Goal: Task Accomplishment & Management: Complete application form

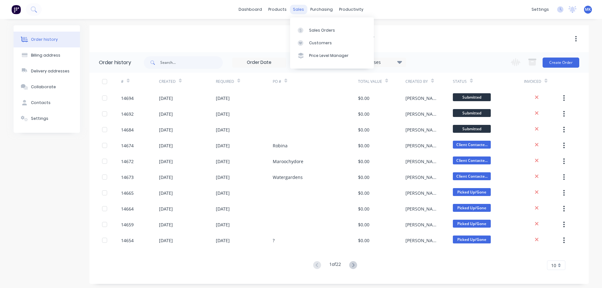
click at [301, 13] on div "sales" at bounding box center [298, 9] width 17 height 9
click at [312, 31] on div "Sales Orders" at bounding box center [322, 31] width 26 height 6
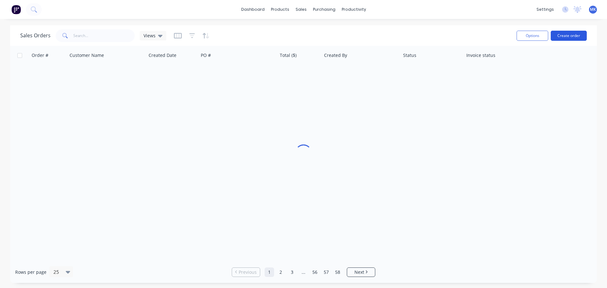
click at [574, 31] on button "Create order" at bounding box center [569, 36] width 36 height 10
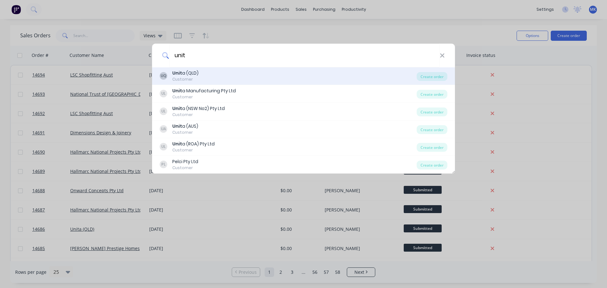
type input "unit"
click at [217, 78] on div "UQ Unit a (QLD) Customer" at bounding box center [288, 76] width 257 height 12
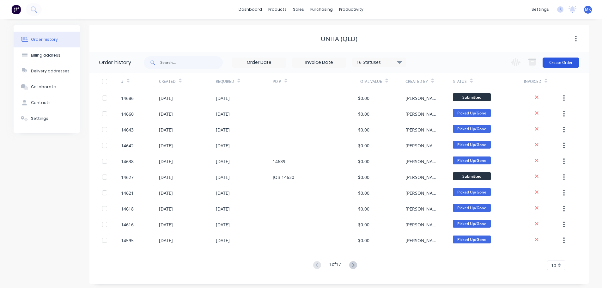
click at [566, 63] on button "Create Order" at bounding box center [561, 63] width 37 height 10
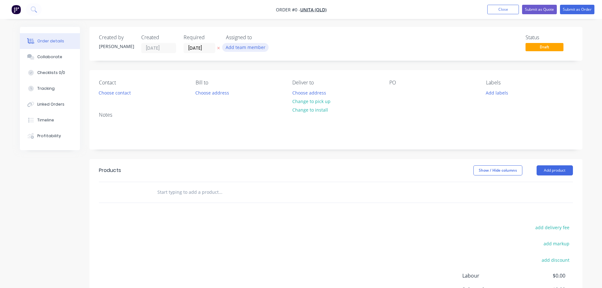
click at [228, 47] on button "Add team member" at bounding box center [245, 47] width 46 height 9
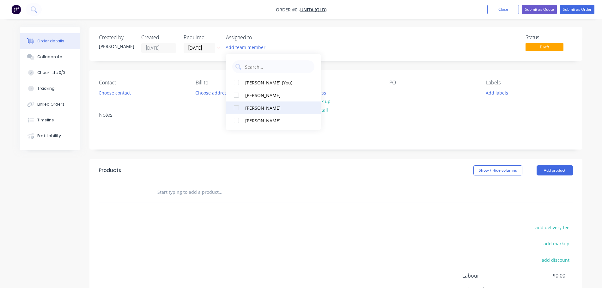
click at [250, 106] on div "[PERSON_NAME]" at bounding box center [276, 108] width 63 height 7
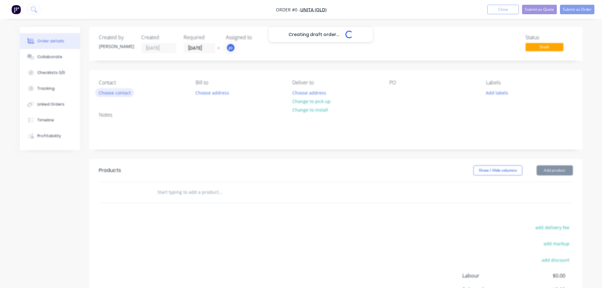
click at [122, 94] on div "Creating draft order... Loading... Order details Collaborate Checklists 0/0 Tra…" at bounding box center [301, 195] width 575 height 337
click at [123, 94] on div "Creating draft order... Loading..." at bounding box center [321, 171] width 602 height 288
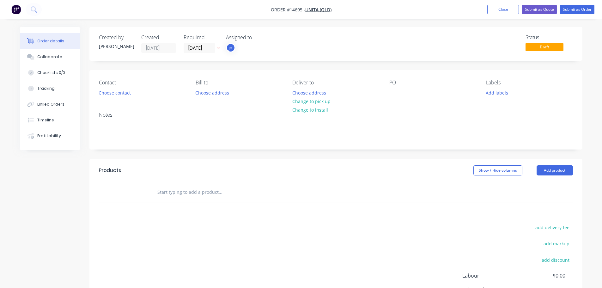
click at [123, 94] on button "Choose contact" at bounding box center [114, 92] width 39 height 9
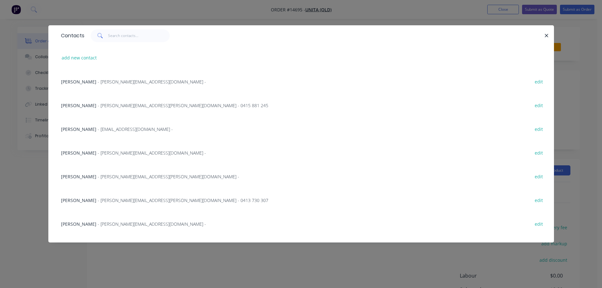
click at [113, 75] on div "[PERSON_NAME] - [PERSON_NAME][EMAIL_ADDRESS][DOMAIN_NAME] - edit" at bounding box center [301, 82] width 487 height 24
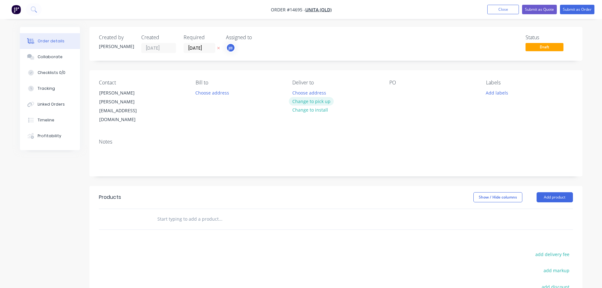
click at [322, 101] on button "Change to pick up" at bounding box center [311, 101] width 45 height 9
click at [502, 87] on div "Labels Add labels" at bounding box center [529, 102] width 87 height 45
click at [500, 90] on button "Add labels" at bounding box center [497, 92] width 29 height 9
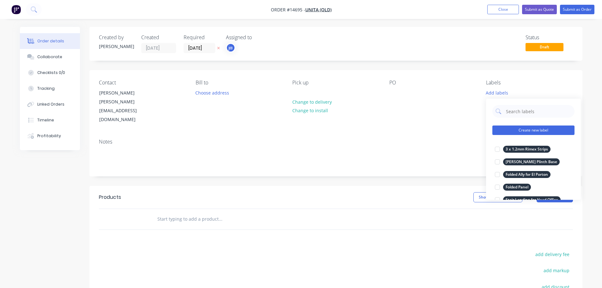
click at [551, 133] on button "Create new label" at bounding box center [534, 130] width 82 height 9
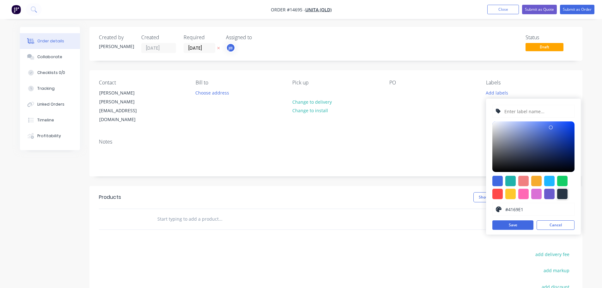
click at [560, 194] on div at bounding box center [562, 194] width 10 height 10
type input "#273444"
click at [517, 112] on input "text" at bounding box center [537, 111] width 67 height 12
paste input "External Access Panel"
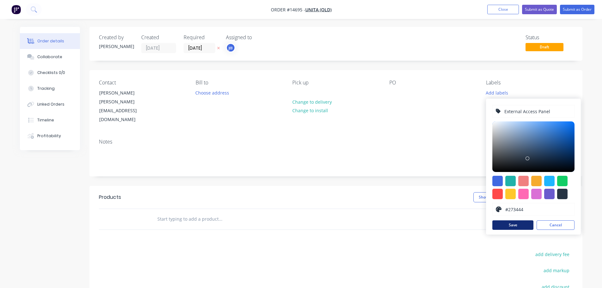
type input "External Access Panel"
click at [511, 224] on button "Save" at bounding box center [513, 224] width 41 height 9
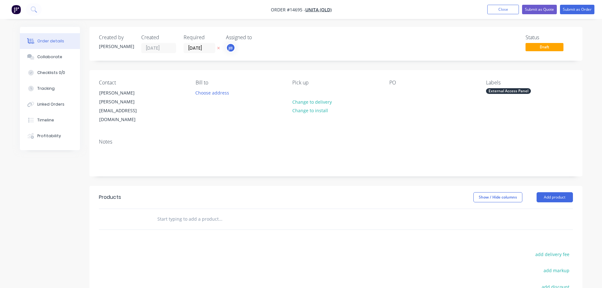
click at [172, 213] on input "text" at bounding box center [220, 219] width 126 height 13
paste input "External Access Panel"
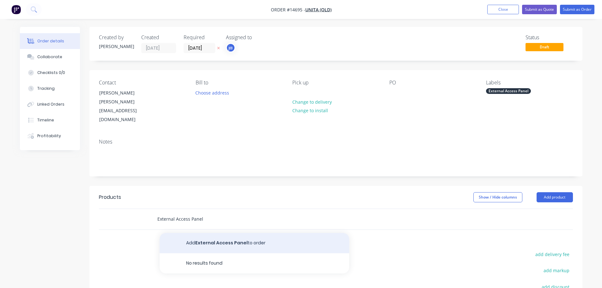
type input "External Access Panel"
click at [241, 233] on button "Add External Access Panel to order" at bounding box center [255, 243] width 190 height 20
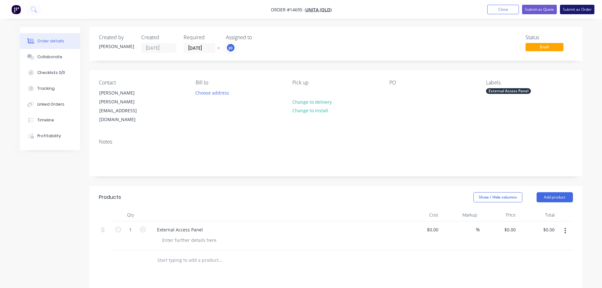
drag, startPoint x: 588, startPoint y: 12, endPoint x: 585, endPoint y: 10, distance: 3.8
click at [588, 12] on button "Submit as Order" at bounding box center [577, 9] width 34 height 9
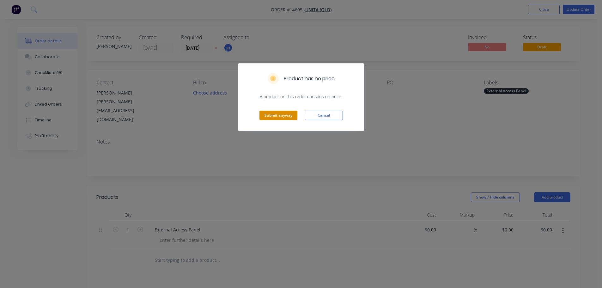
click at [278, 113] on button "Submit anyway" at bounding box center [279, 115] width 38 height 9
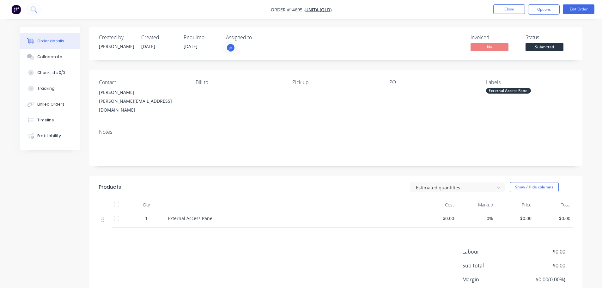
click at [513, 4] on nav "Order #14695 - Unita (QLD) Close Options Edit Order" at bounding box center [301, 9] width 602 height 19
click at [507, 9] on button "Close" at bounding box center [510, 8] width 32 height 9
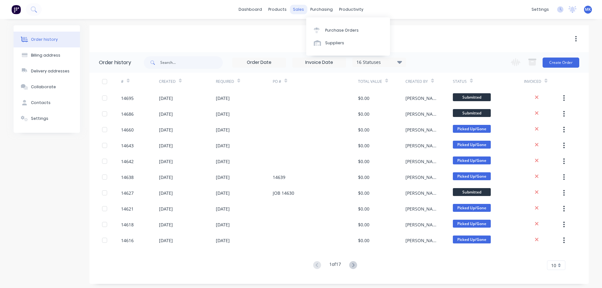
click at [303, 11] on div "sales" at bounding box center [298, 9] width 17 height 9
click at [318, 26] on link "Sales Orders" at bounding box center [332, 30] width 84 height 13
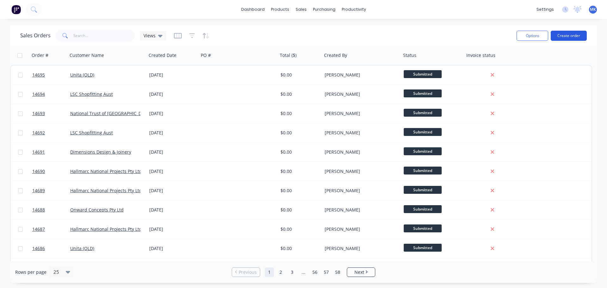
click at [565, 38] on button "Create order" at bounding box center [569, 36] width 36 height 10
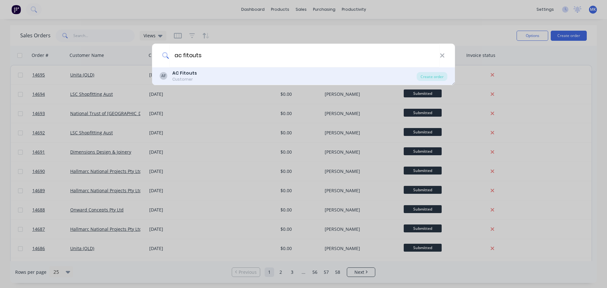
type input "ac fitouts"
click at [351, 70] on div "AF AC Fitouts Customer" at bounding box center [288, 76] width 257 height 12
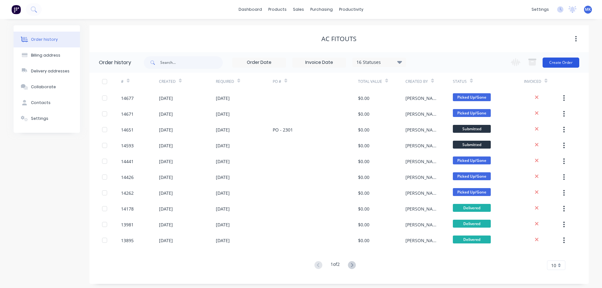
click at [577, 64] on button "Create Order" at bounding box center [561, 63] width 37 height 10
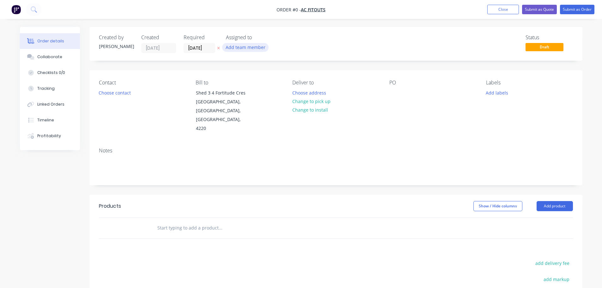
click at [231, 49] on button "Add team member" at bounding box center [245, 47] width 46 height 9
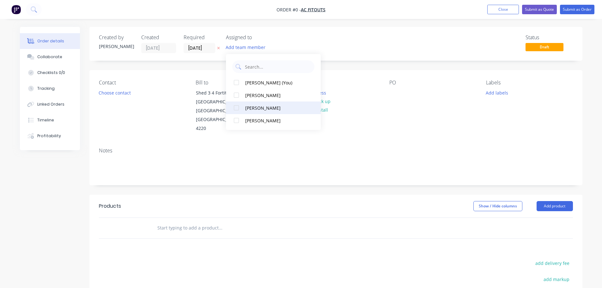
click at [251, 105] on div "[PERSON_NAME]" at bounding box center [276, 108] width 63 height 7
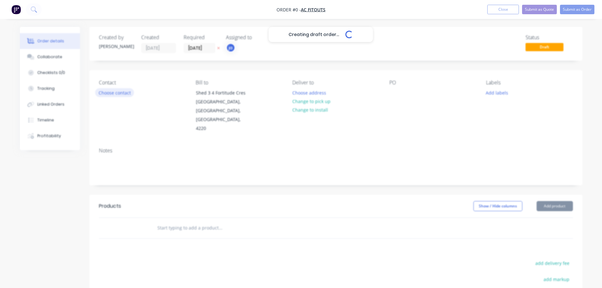
click at [123, 93] on div "Creating draft order... Loading... Order details Collaborate Checklists 0/0 Tra…" at bounding box center [301, 213] width 575 height 373
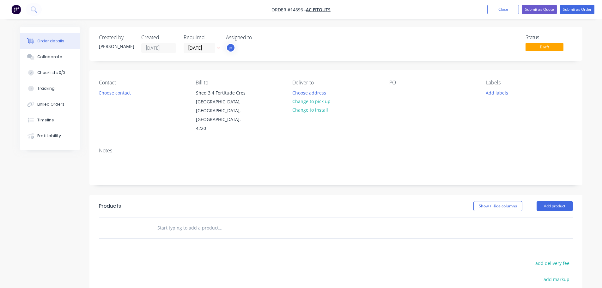
click at [123, 93] on button "Choose contact" at bounding box center [114, 92] width 39 height 9
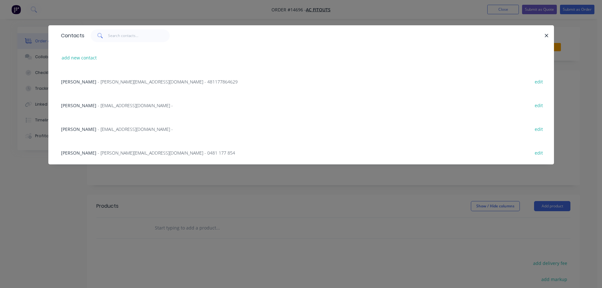
drag, startPoint x: 130, startPoint y: 172, endPoint x: 274, endPoint y: 123, distance: 151.6
click at [131, 172] on div "Contacts add new contact Kelly Traill - [EMAIL_ADDRESS][DOMAIN_NAME] - 48117786…" at bounding box center [301, 99] width 506 height 149
click at [98, 151] on span "- [PERSON_NAME][EMAIL_ADDRESS][DOMAIN_NAME] - 0481 177 854" at bounding box center [167, 153] width 138 height 6
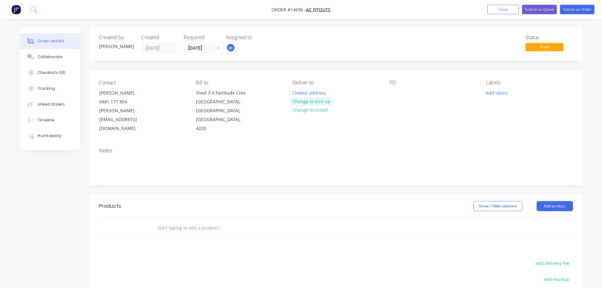
click at [323, 99] on button "Change to pick up" at bounding box center [311, 101] width 45 height 9
click at [498, 94] on button "Add labels" at bounding box center [497, 92] width 29 height 9
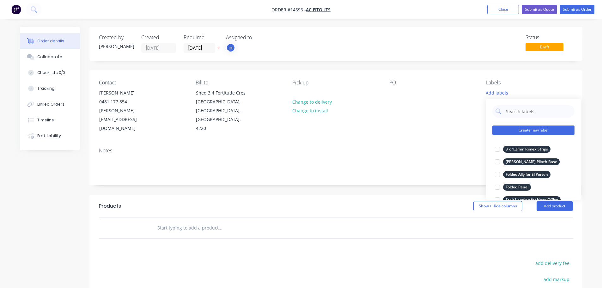
click at [539, 128] on button "Create new label" at bounding box center [534, 130] width 82 height 9
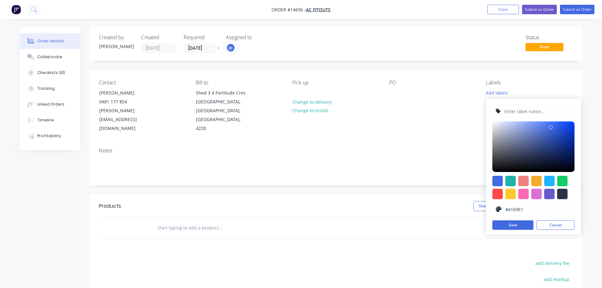
click at [557, 190] on div at bounding box center [534, 187] width 82 height 23
click at [559, 191] on div at bounding box center [562, 194] width 10 height 10
type input "#273444"
click at [532, 112] on input "text" at bounding box center [537, 111] width 67 height 12
paste input "Security Bars - Mudgeeraba Netball"
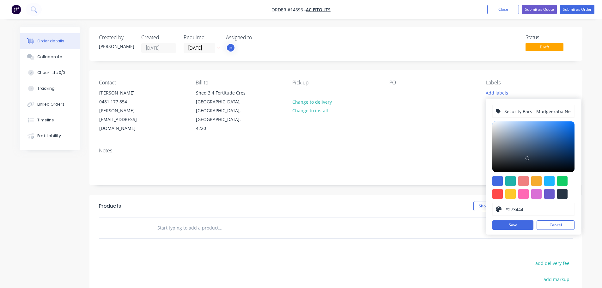
scroll to position [0, 7]
type input "Security Bars - Mudgeeraba Netball"
click at [503, 227] on button "Save" at bounding box center [513, 224] width 41 height 9
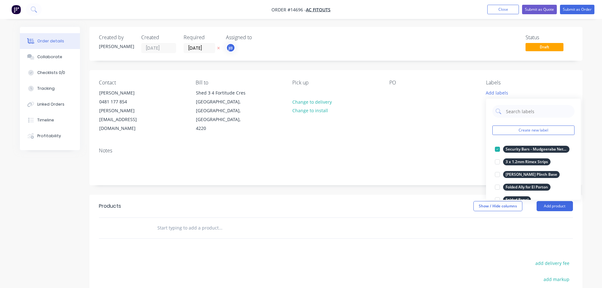
click at [373, 218] on div at bounding box center [264, 228] width 228 height 21
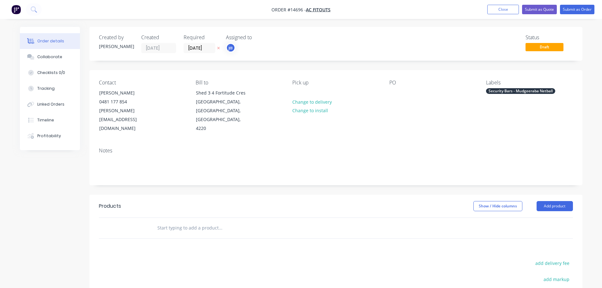
click at [277, 227] on div at bounding box center [264, 228] width 228 height 21
click at [240, 222] on input "text" at bounding box center [220, 228] width 126 height 13
paste input "Security Bars - Mudgeeraba Netball"
type input "Security Bars - Mudgeeraba Netball"
click at [239, 242] on button "Add Security Bars - Mudgeeraba Netball to order" at bounding box center [255, 252] width 190 height 20
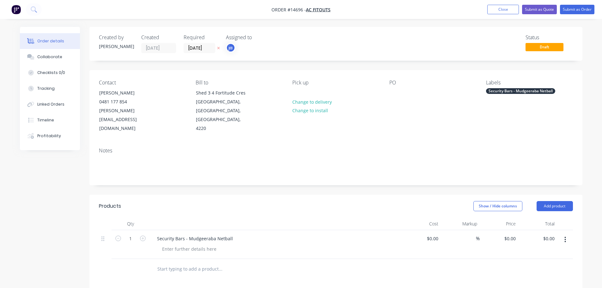
click at [505, 92] on div "Security Bars - Mudgeeraba Netball" at bounding box center [520, 91] width 69 height 6
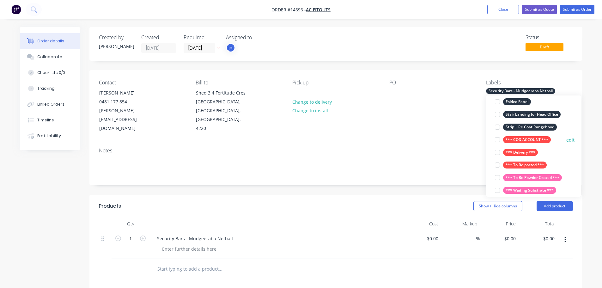
click at [513, 138] on div "*** COD ACCOUNT ***" at bounding box center [527, 139] width 48 height 7
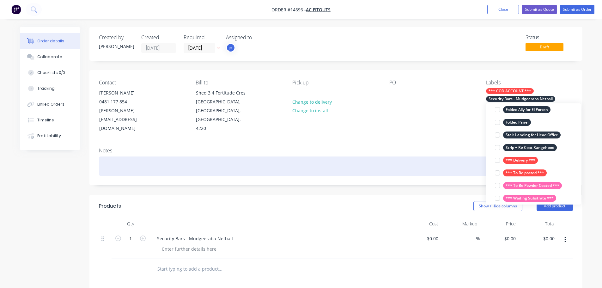
scroll to position [6, 0]
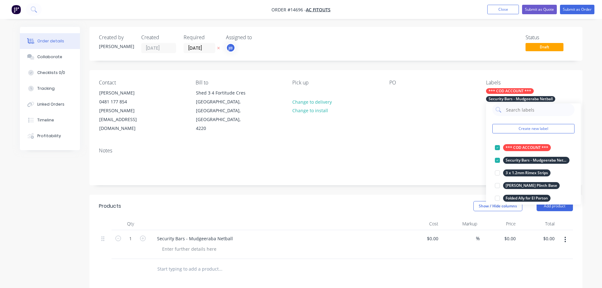
click at [422, 148] on div "Notes" at bounding box center [336, 151] width 474 height 6
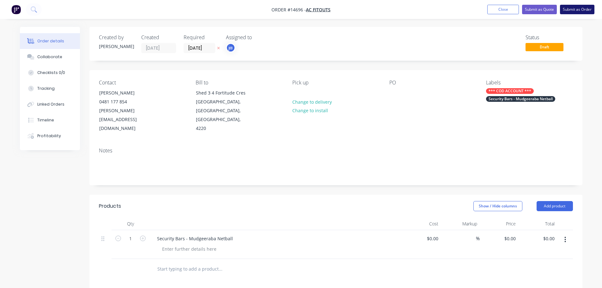
click at [571, 11] on button "Submit as Order" at bounding box center [577, 9] width 34 height 9
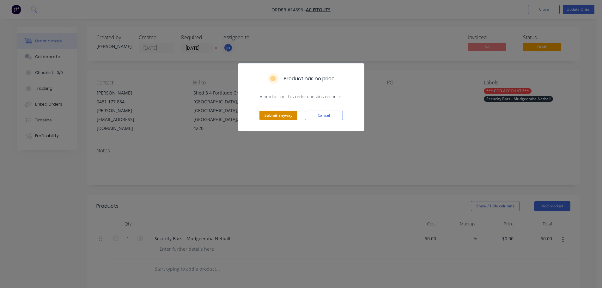
click at [286, 116] on button "Submit anyway" at bounding box center [279, 115] width 38 height 9
